Goal: Navigation & Orientation: Find specific page/section

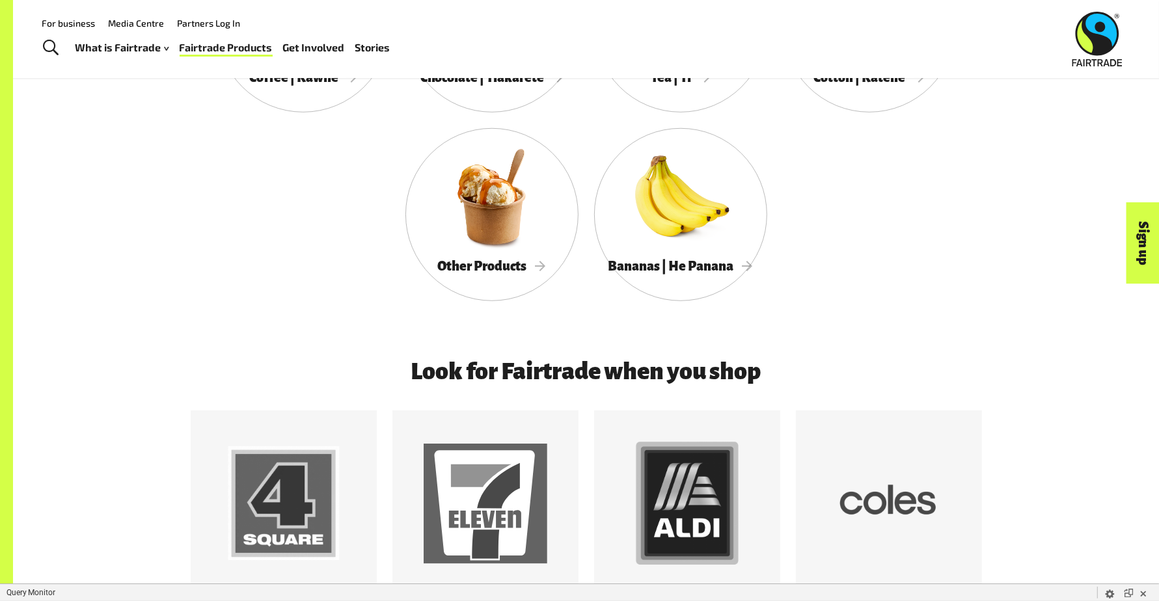
scroll to position [841, 0]
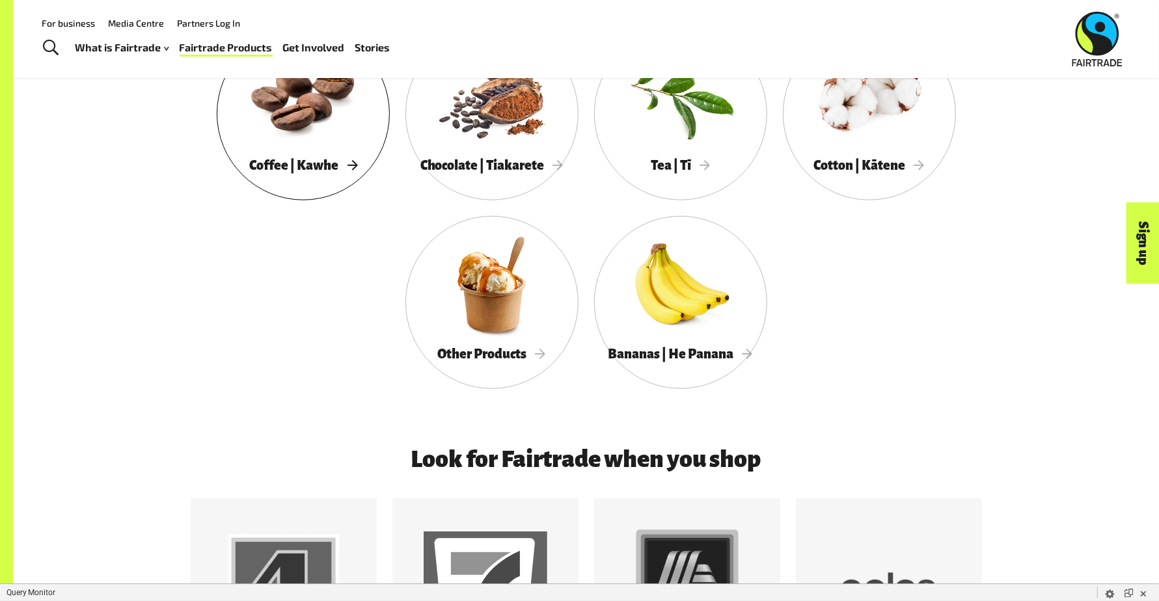
click at [336, 147] on div at bounding box center [303, 96] width 173 height 113
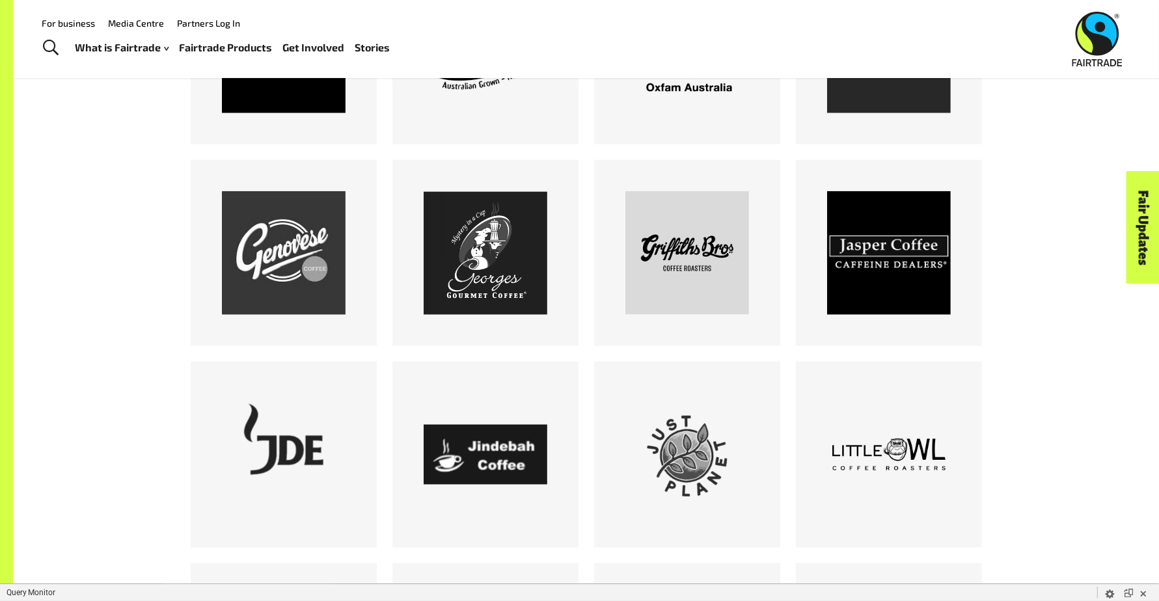
scroll to position [1312, 0]
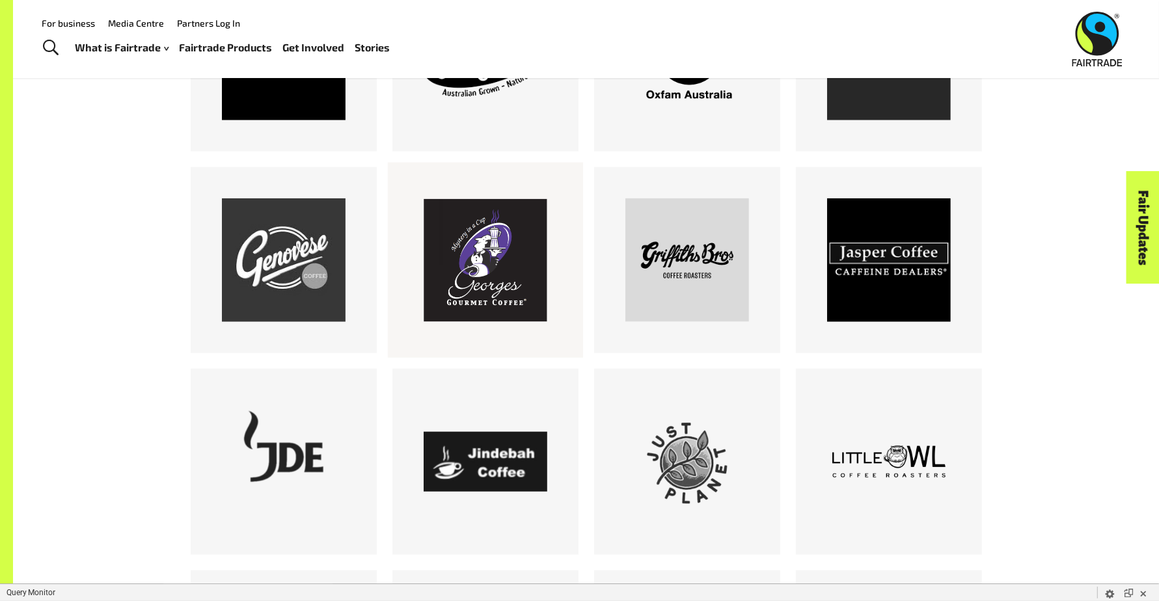
click at [492, 279] on div at bounding box center [486, 261] width 124 height 124
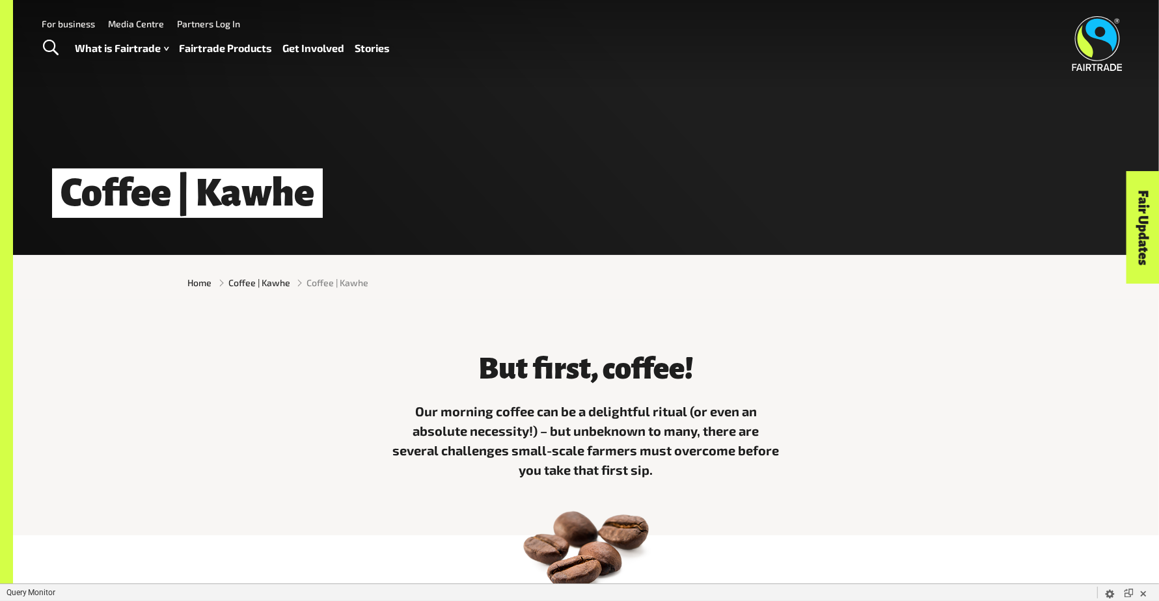
scroll to position [0, 0]
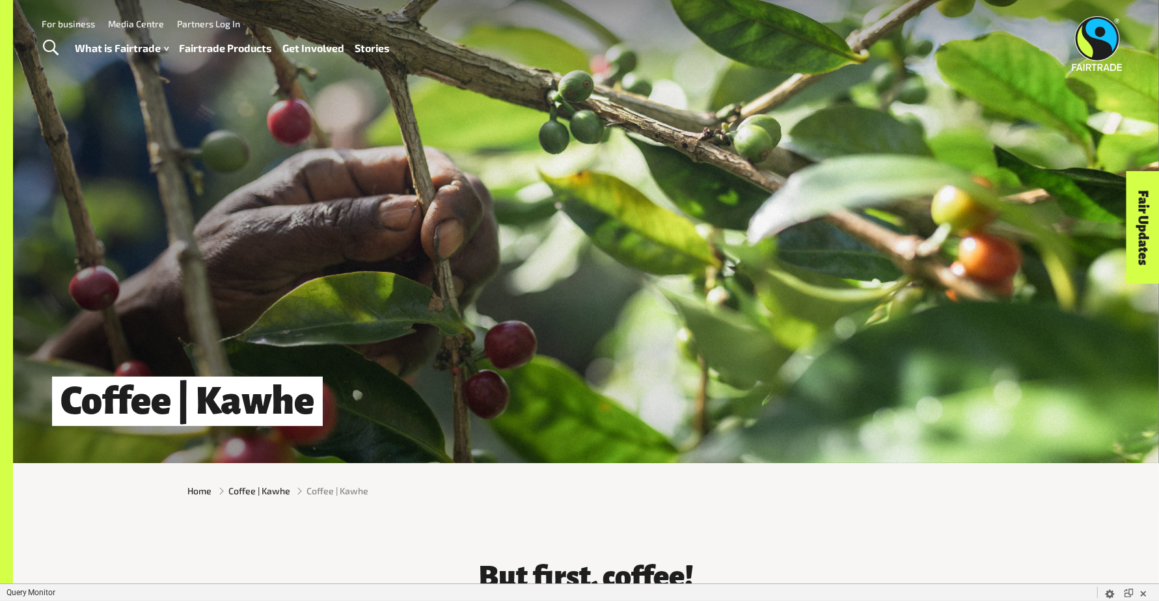
click at [1110, 36] on img at bounding box center [1097, 43] width 50 height 55
